Goal: Information Seeking & Learning: Learn about a topic

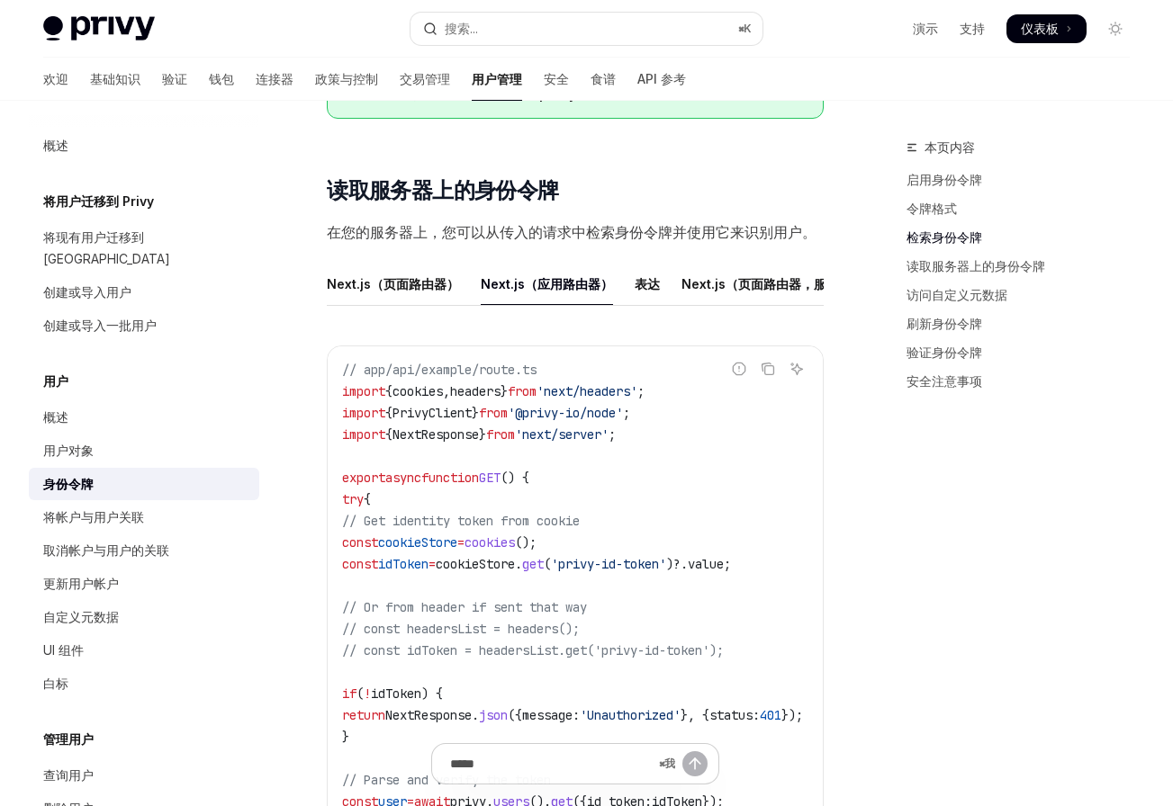
scroll to position [2349, 0]
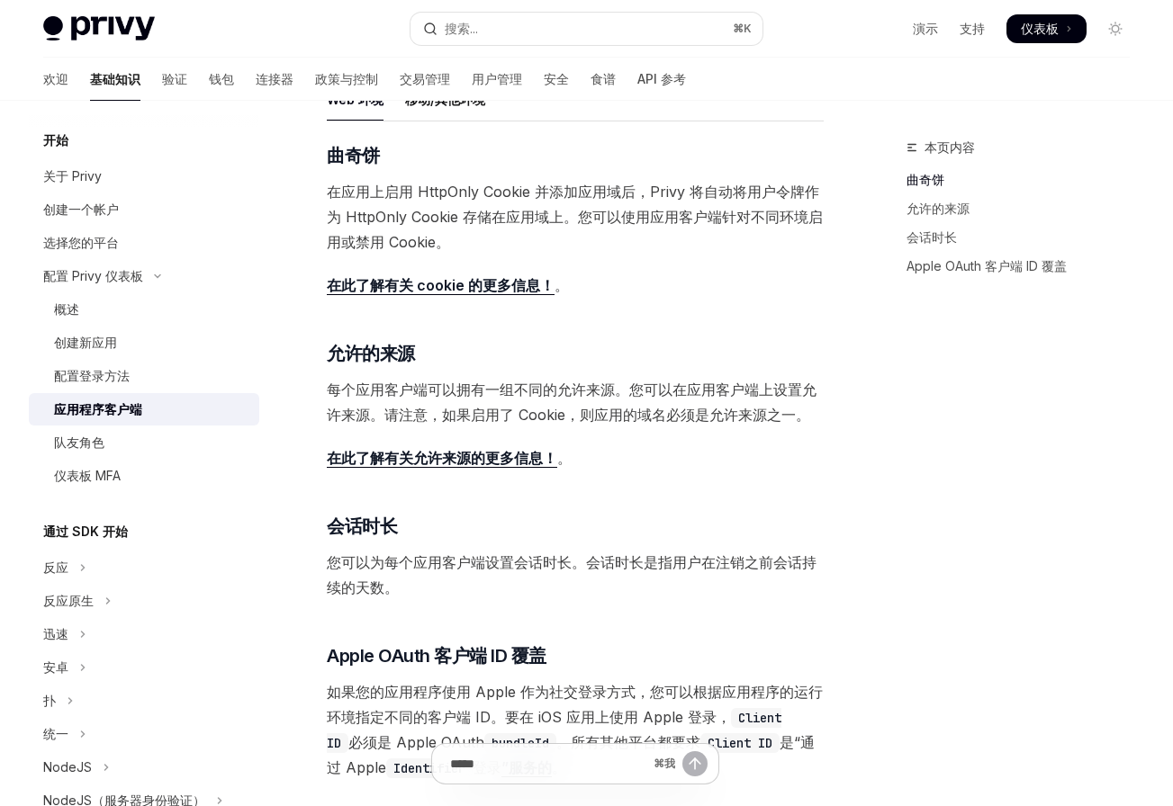
scroll to position [359, 0]
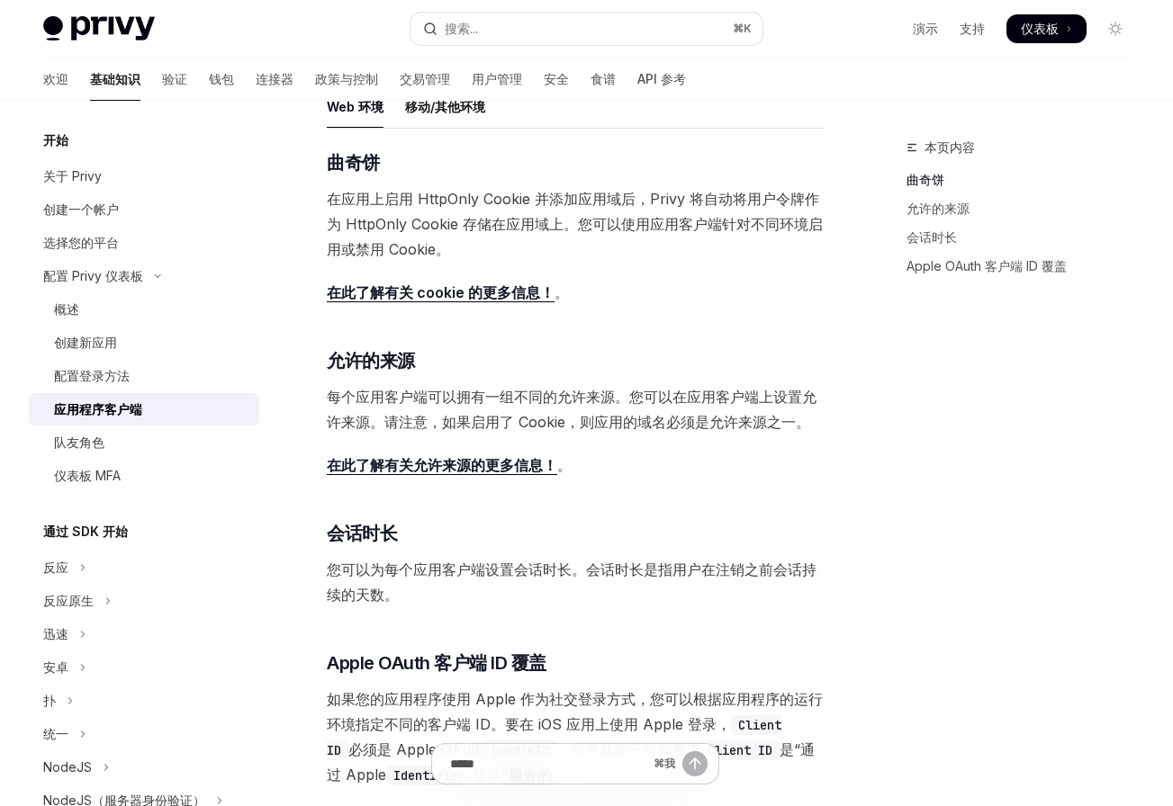
click at [496, 298] on font "在此了解有关 cookie 的更多信息！" at bounding box center [441, 293] width 228 height 18
type textarea "*"
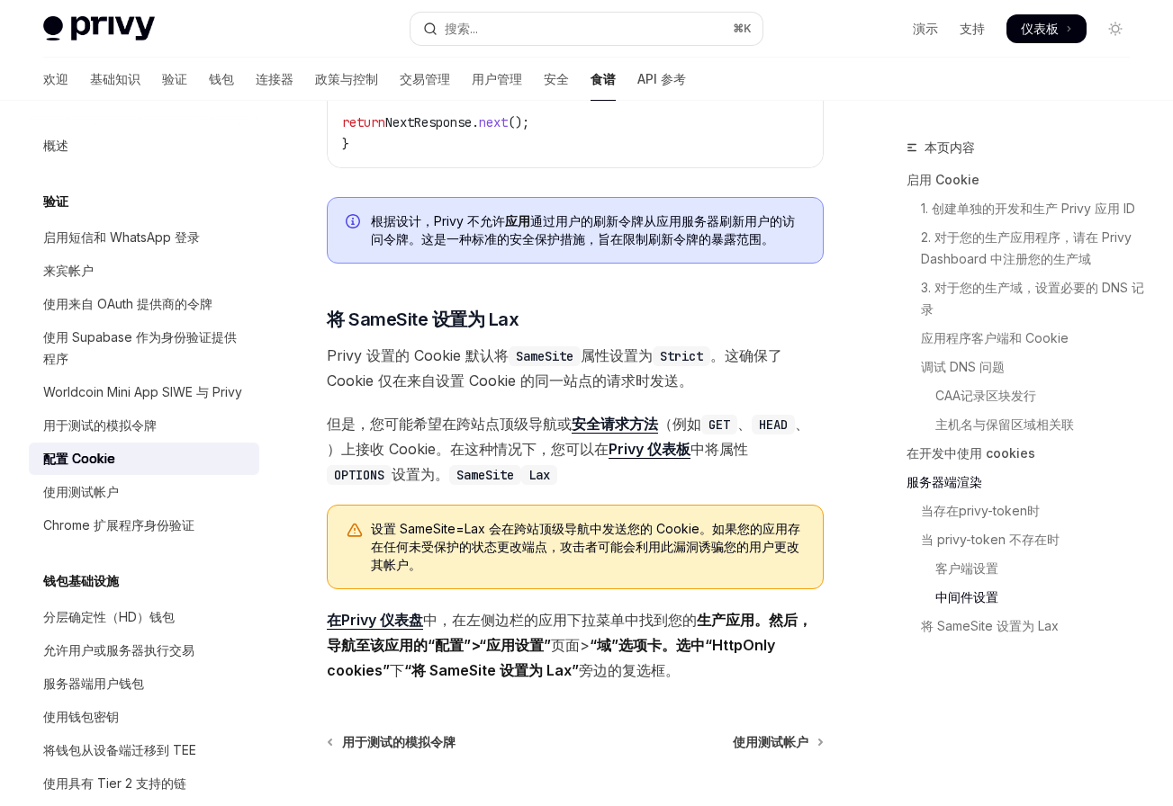
scroll to position [5858, 0]
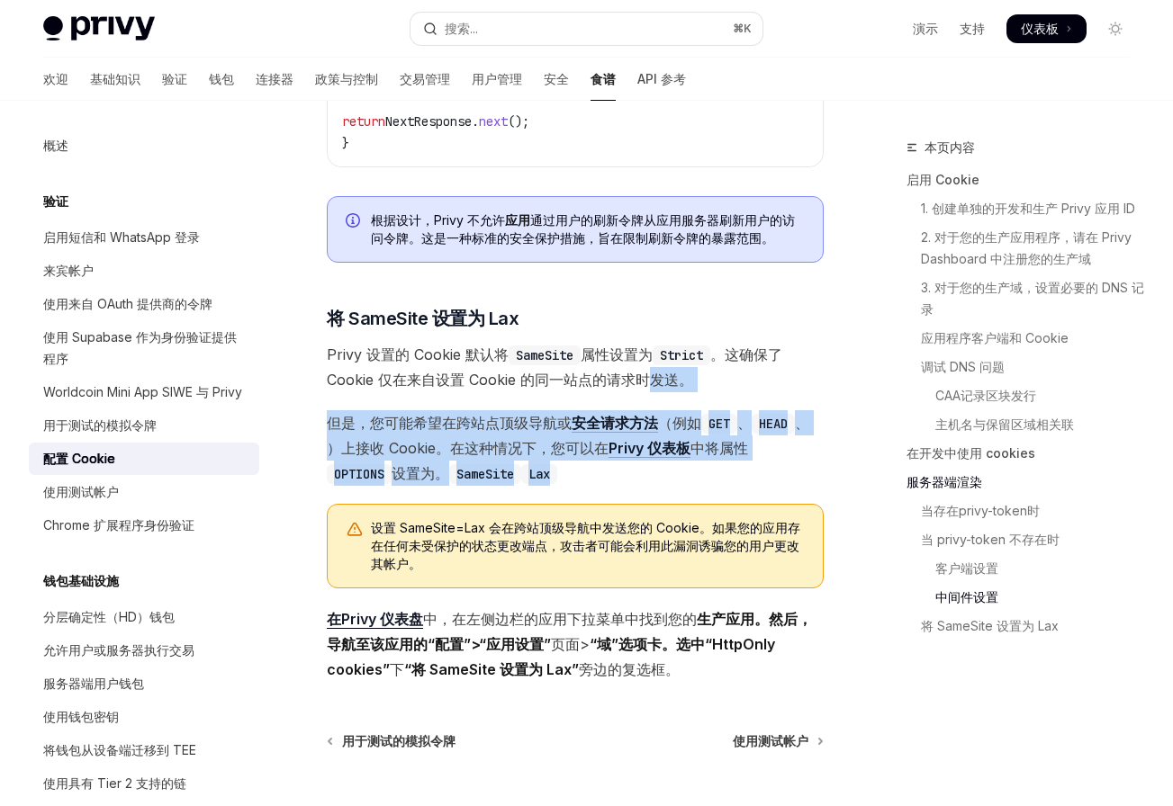
drag, startPoint x: 654, startPoint y: 449, endPoint x: 655, endPoint y: 339, distance: 109.8
click at [732, 345] on span "Privy 设置的 Cookie 默认将 SameSite 属性设置为 Strict 。这确保了 Cookie 仅在来自设置 Cookie 的同一站点的请求时…" at bounding box center [575, 367] width 497 height 50
